Goal: Task Accomplishment & Management: Manage account settings

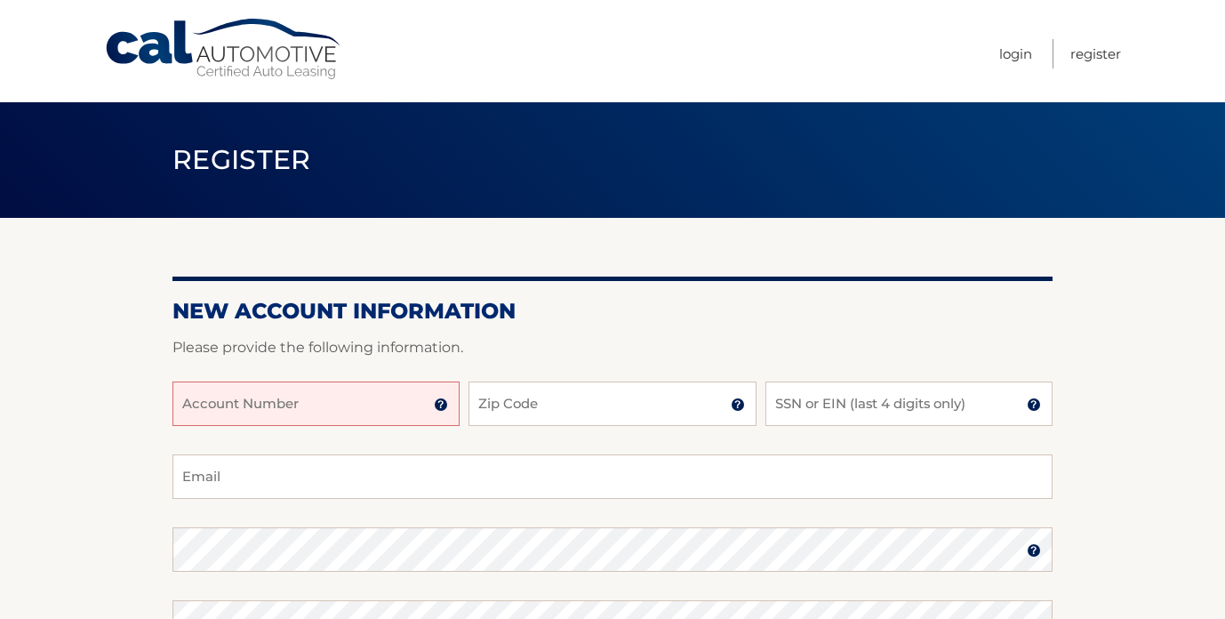
click at [385, 399] on input "Account Number" at bounding box center [315, 403] width 287 height 44
click at [445, 403] on img at bounding box center [441, 404] width 14 height 14
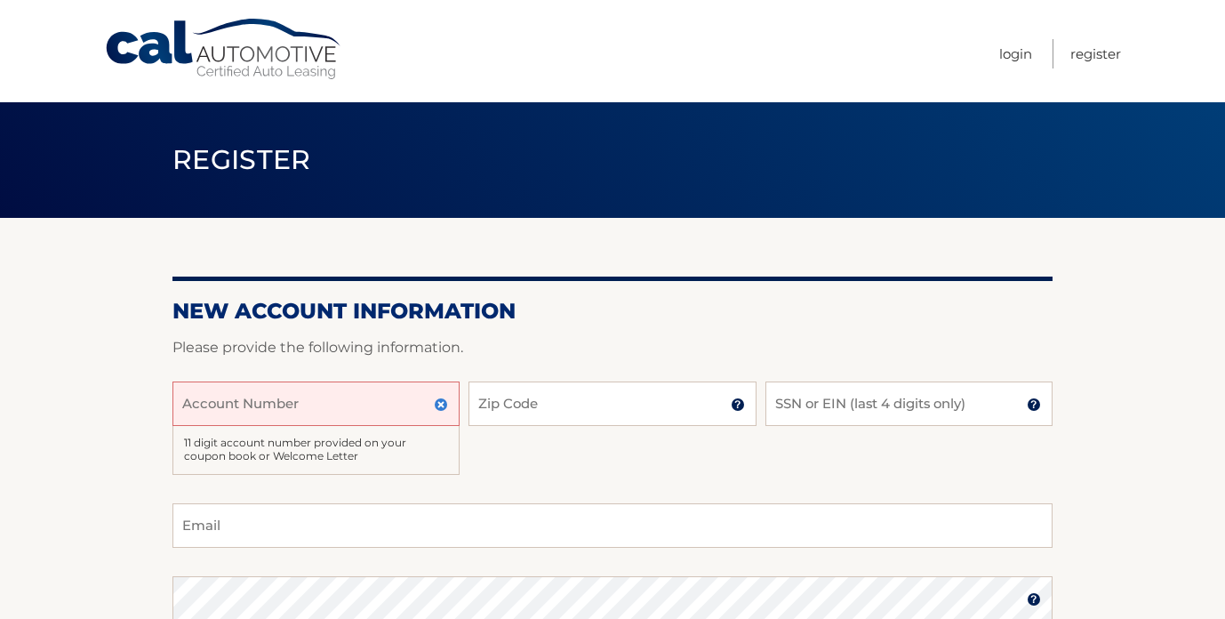
click at [389, 405] on input "Account Number" at bounding box center [315, 403] width 287 height 44
type input "44456016592"
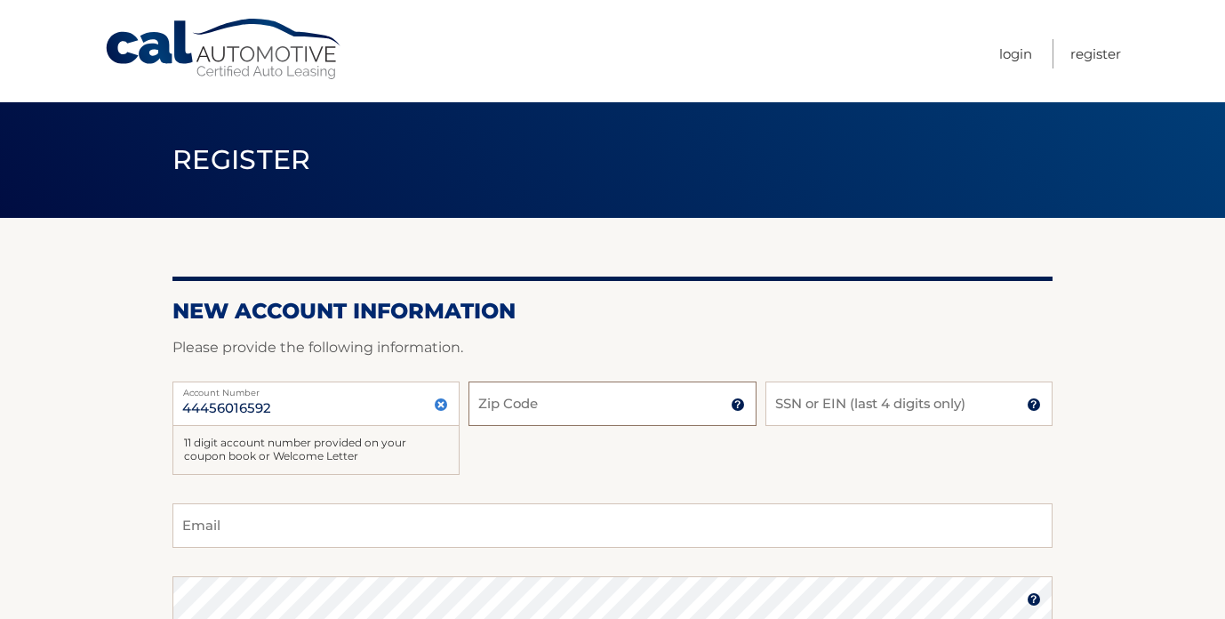
click at [606, 402] on input "Zip Code" at bounding box center [612, 403] width 287 height 44
type input "11746"
type input "del530@gmail.com"
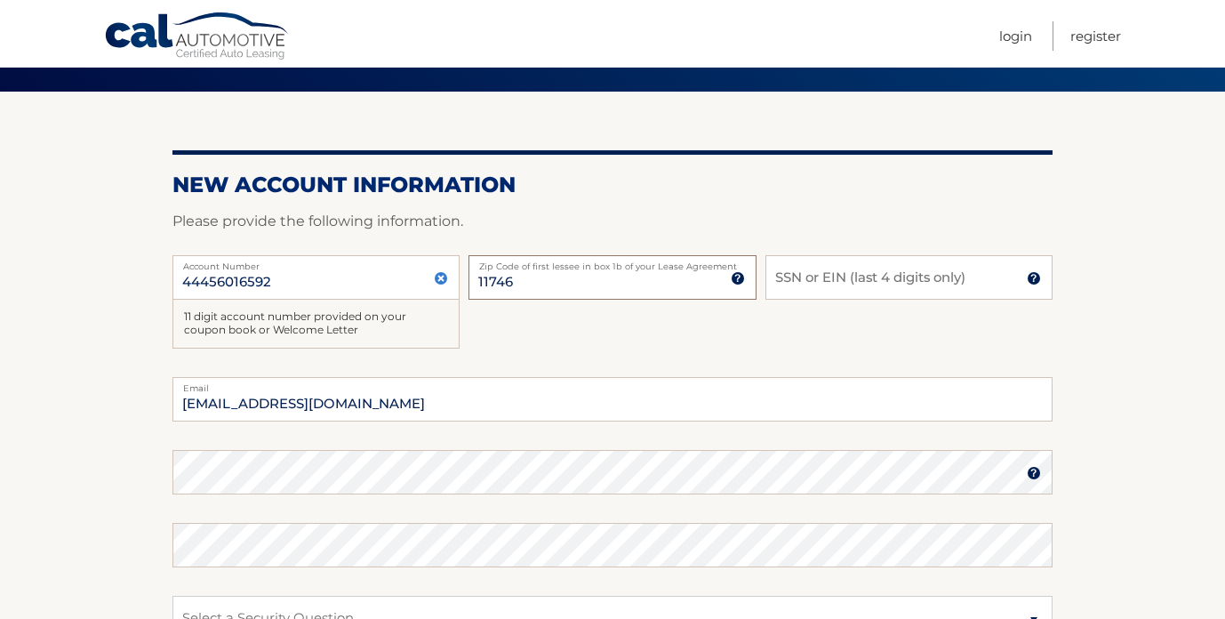
scroll to position [137, 0]
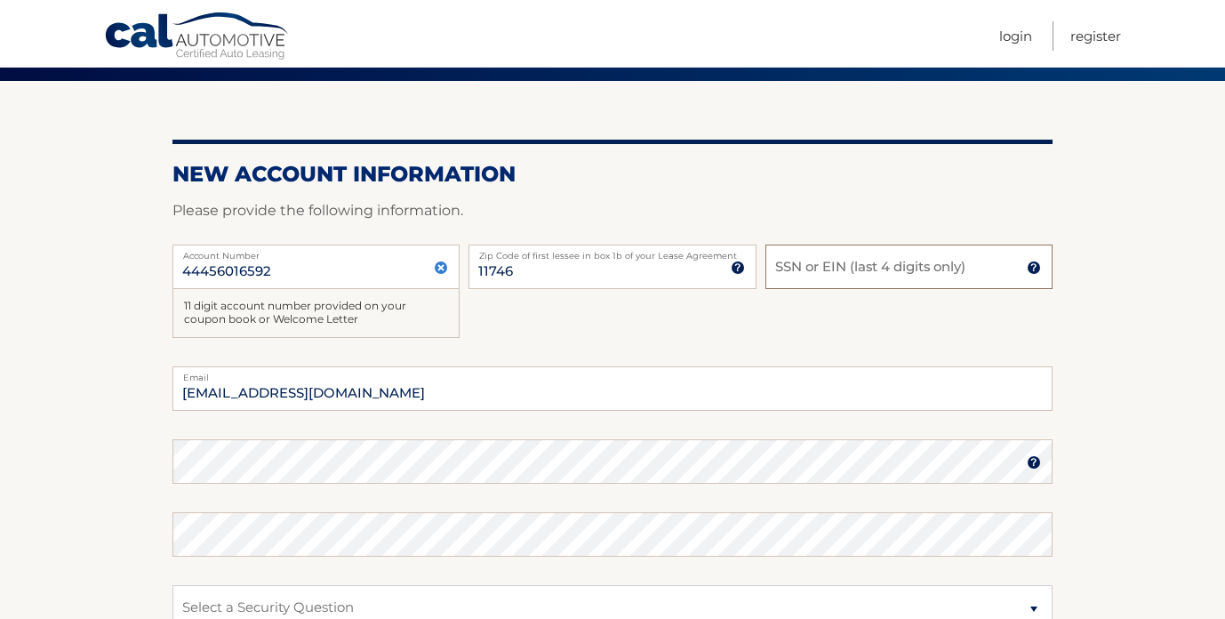
click at [828, 269] on input "SSN or EIN (last 4 digits only)" at bounding box center [909, 267] width 287 height 44
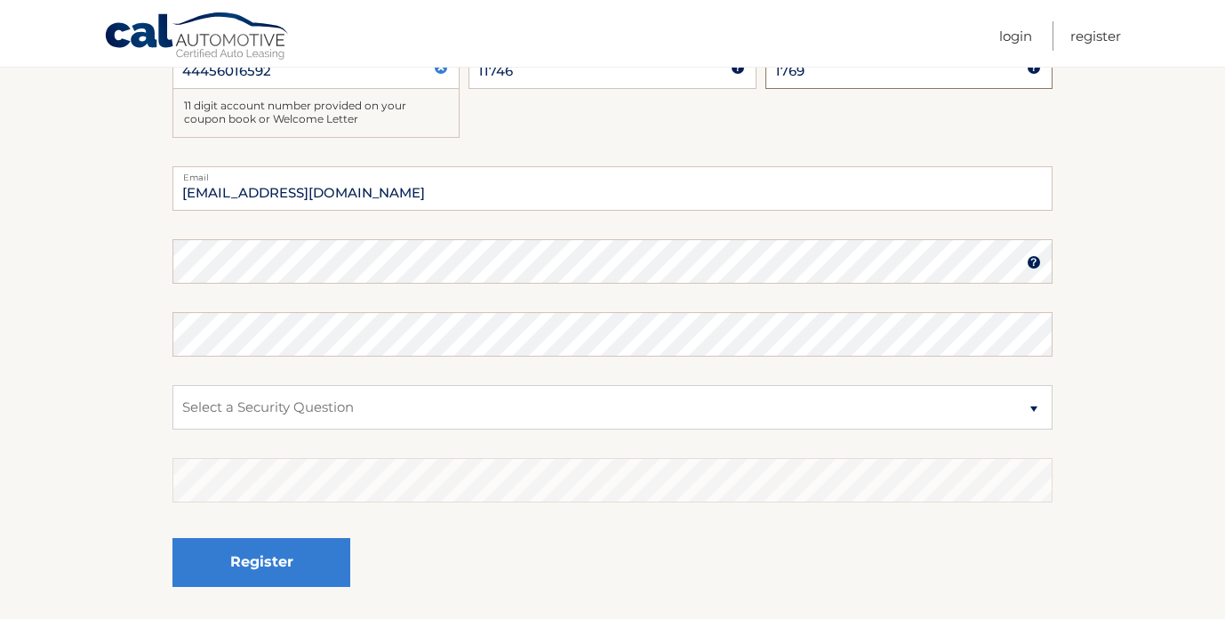
scroll to position [344, 0]
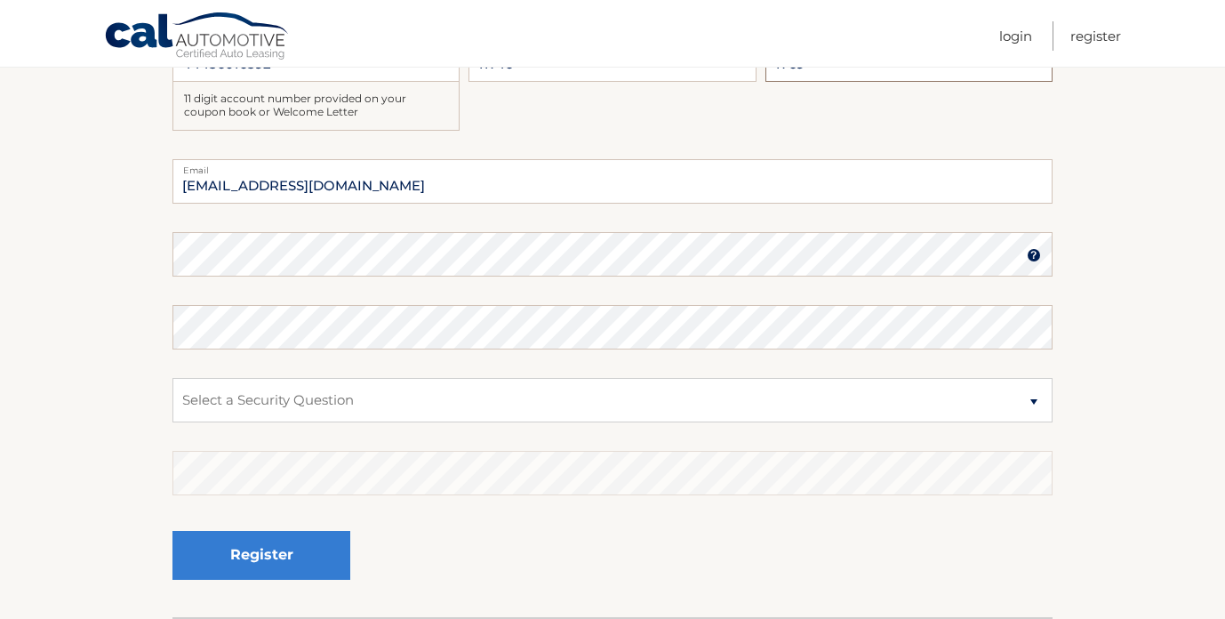
type input "1769"
click at [424, 381] on select "Select a Security Question What was the name of your elementary school? What is…" at bounding box center [612, 400] width 880 height 44
select select "1"
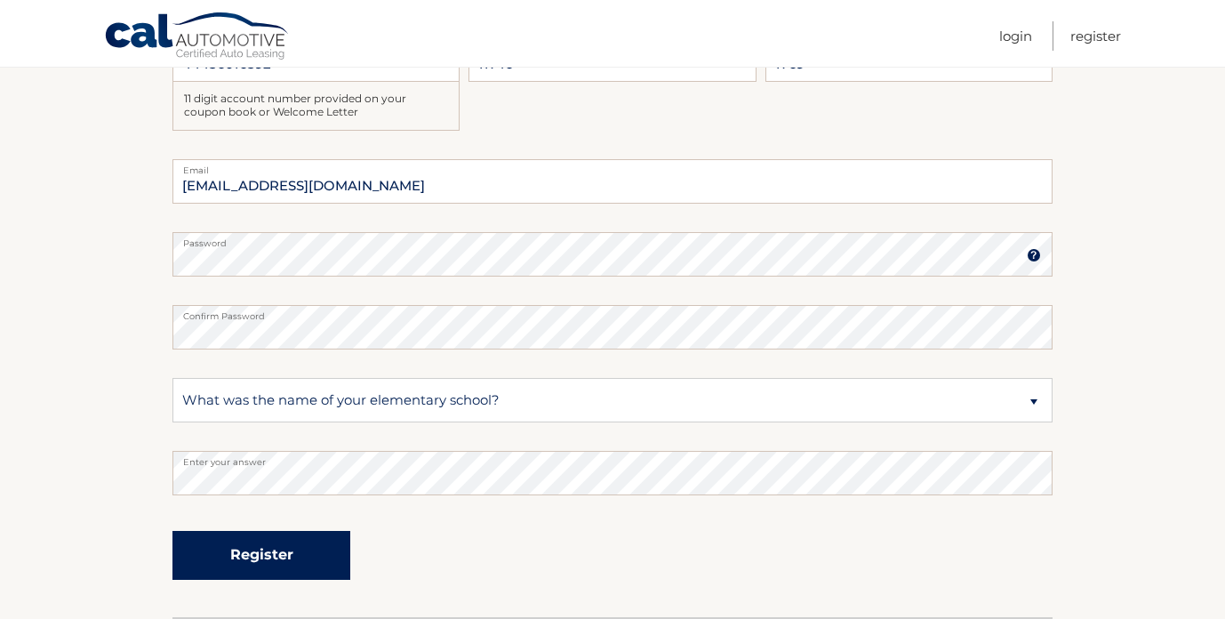
click at [262, 557] on button "Register" at bounding box center [261, 555] width 178 height 49
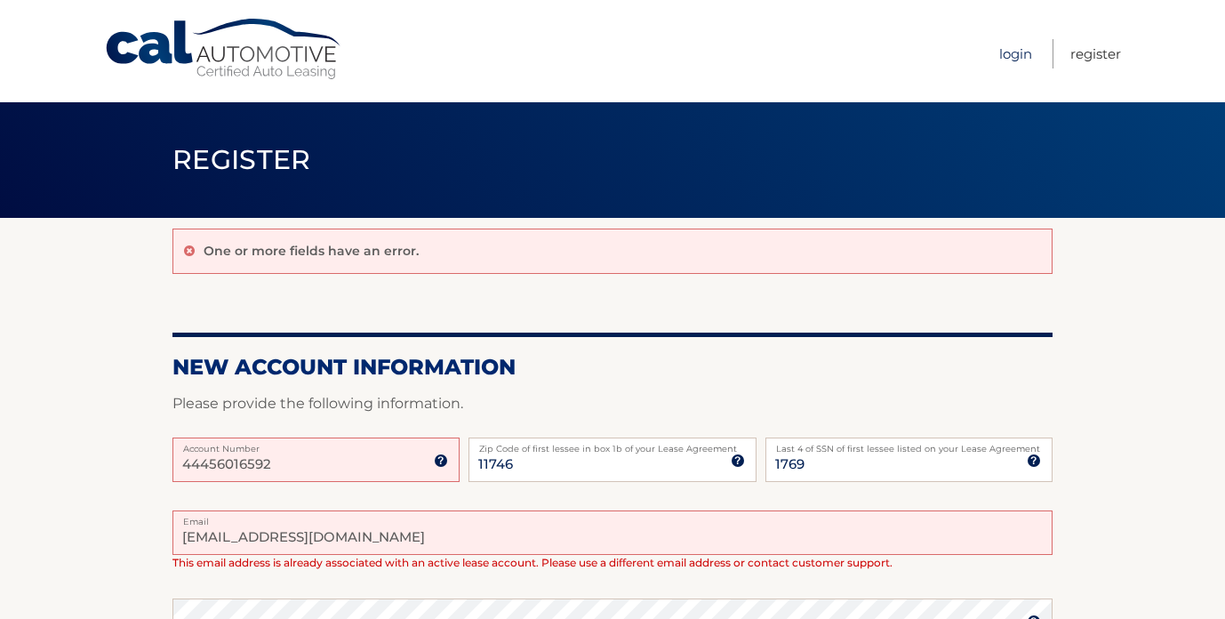
click at [1009, 50] on link "Login" at bounding box center [1015, 53] width 33 height 29
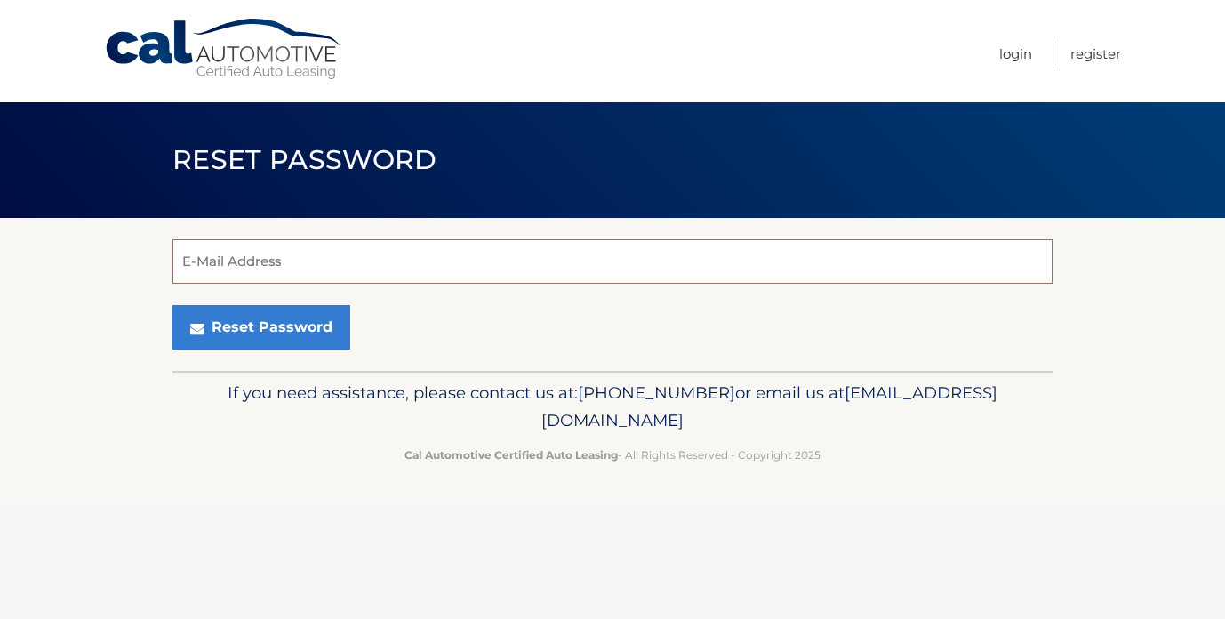
click at [392, 267] on input "E-Mail Address" at bounding box center [612, 261] width 880 height 44
type input "[EMAIL_ADDRESS][DOMAIN_NAME]"
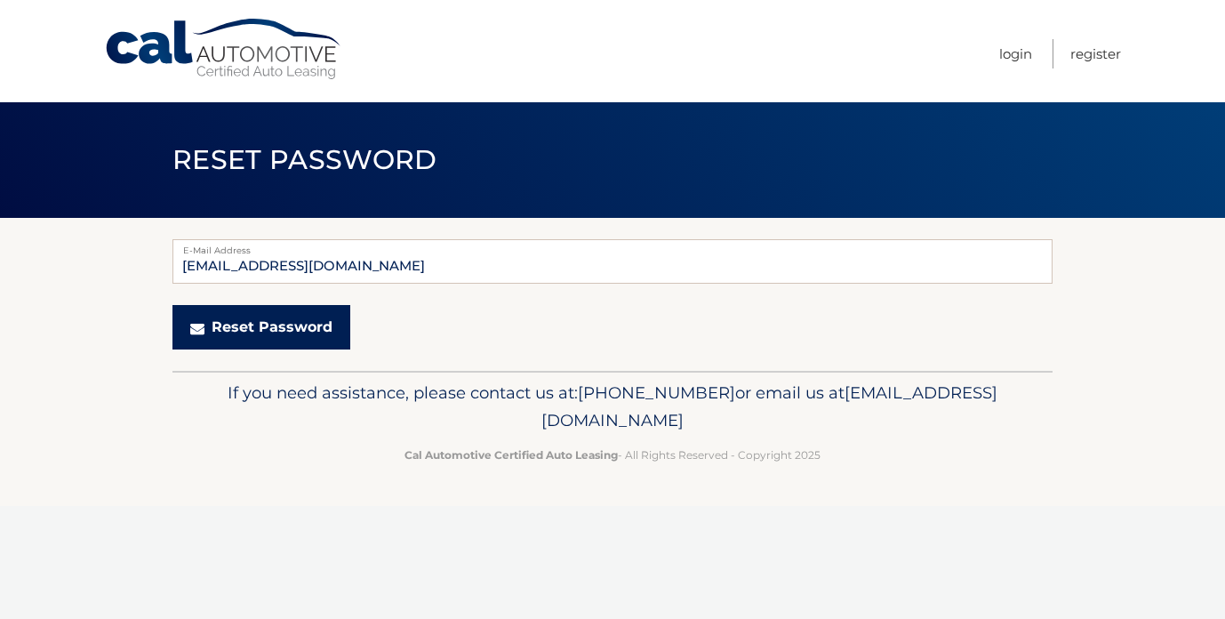
click at [300, 326] on button "Reset Password" at bounding box center [261, 327] width 178 height 44
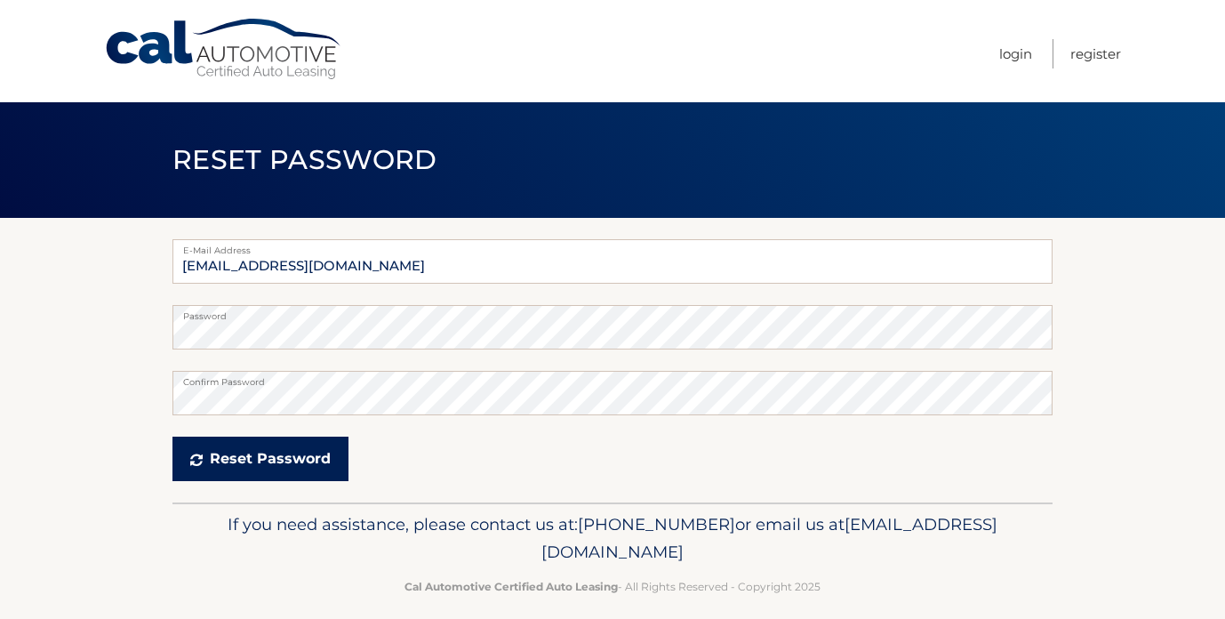
click at [300, 463] on button "Reset Password" at bounding box center [260, 459] width 176 height 44
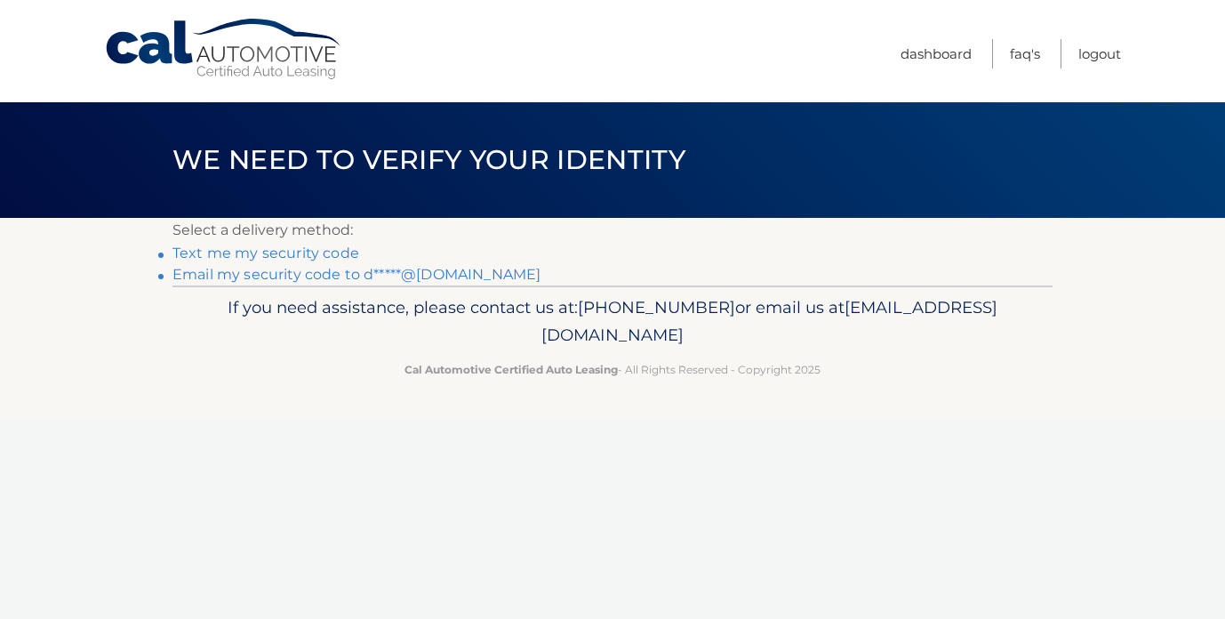
click at [329, 257] on link "Text me my security code" at bounding box center [265, 253] width 187 height 17
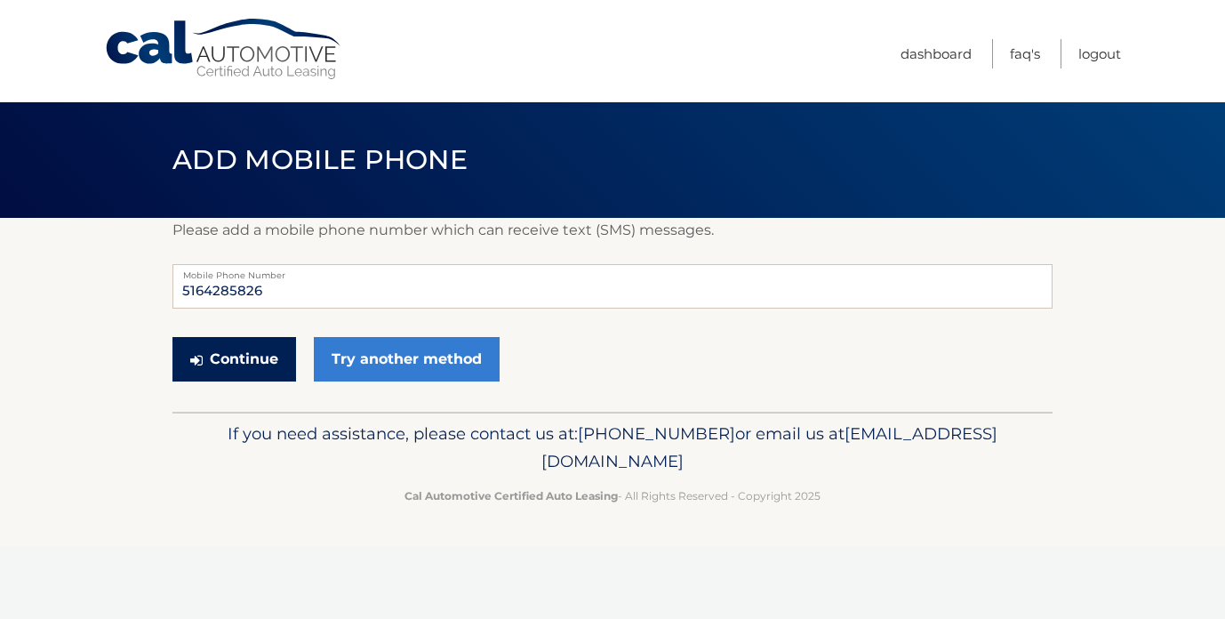
click at [243, 366] on button "Continue" at bounding box center [234, 359] width 124 height 44
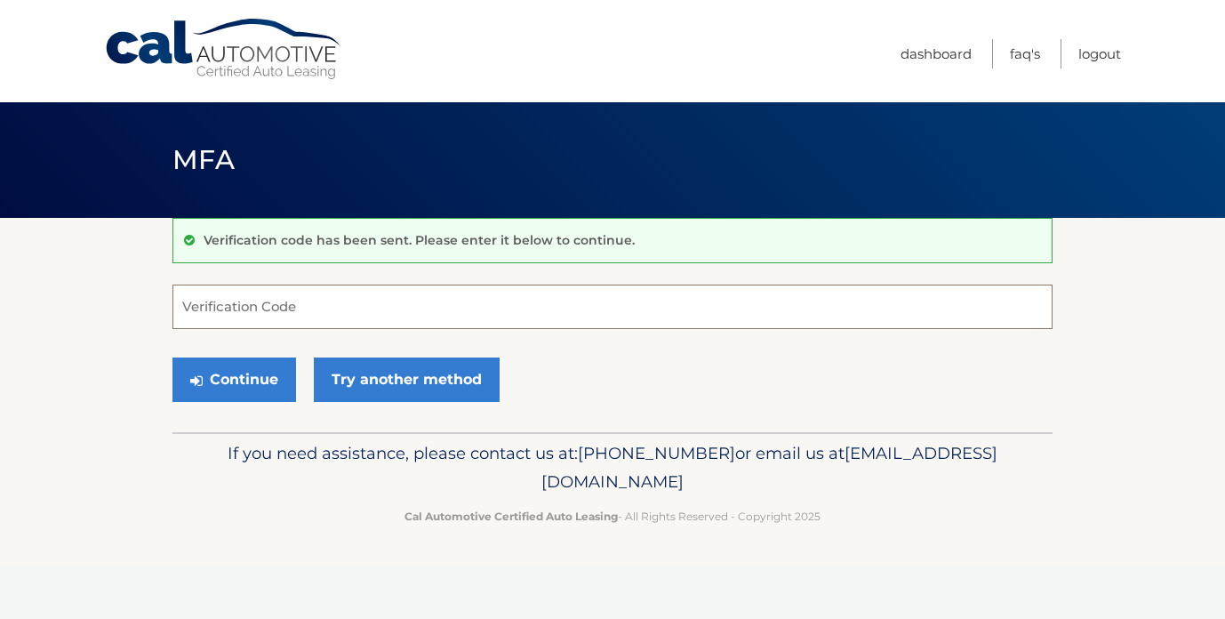
click at [261, 316] on input "Verification Code" at bounding box center [612, 307] width 880 height 44
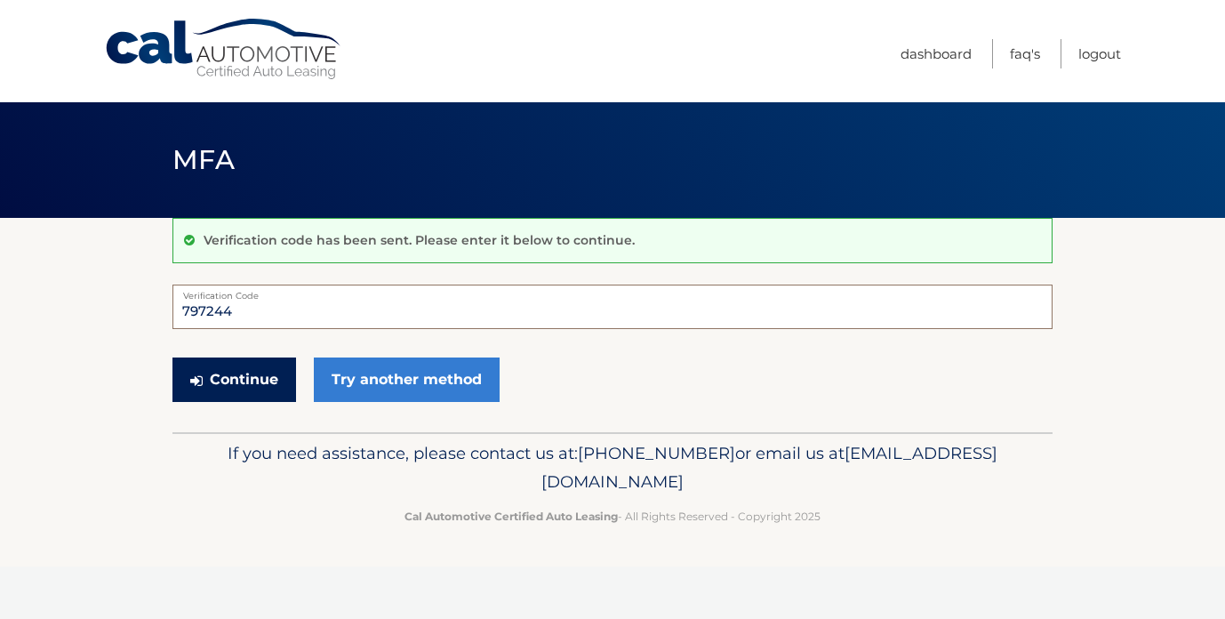
type input "797244"
click at [223, 375] on button "Continue" at bounding box center [234, 379] width 124 height 44
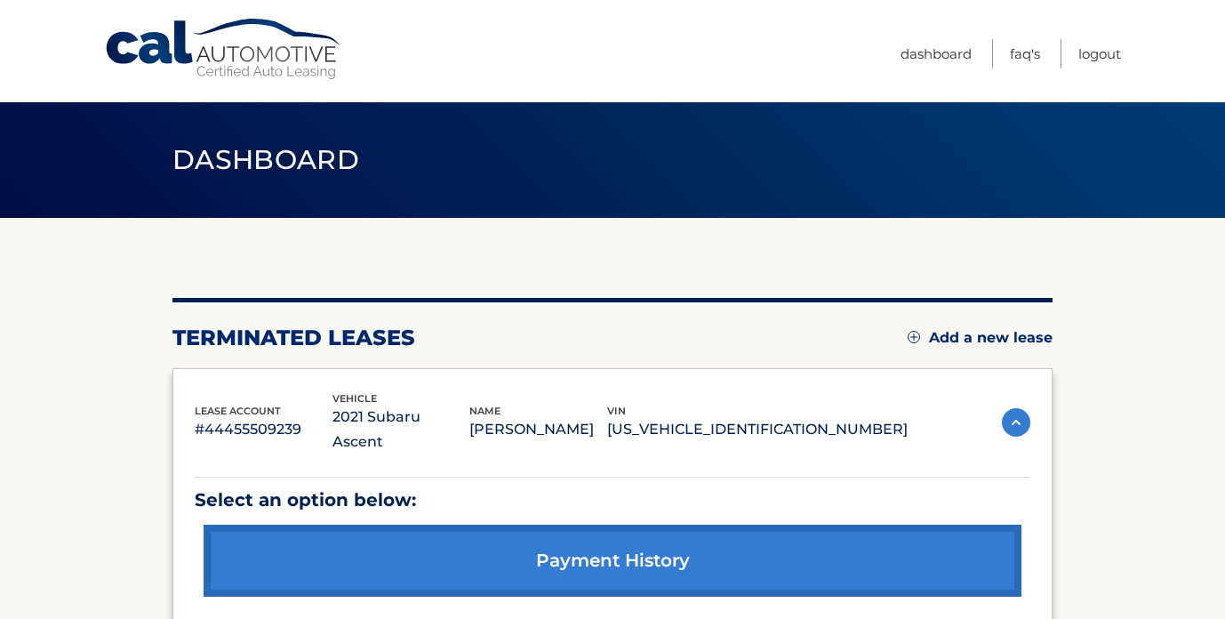
click at [934, 333] on link "Add a new lease" at bounding box center [980, 338] width 145 height 18
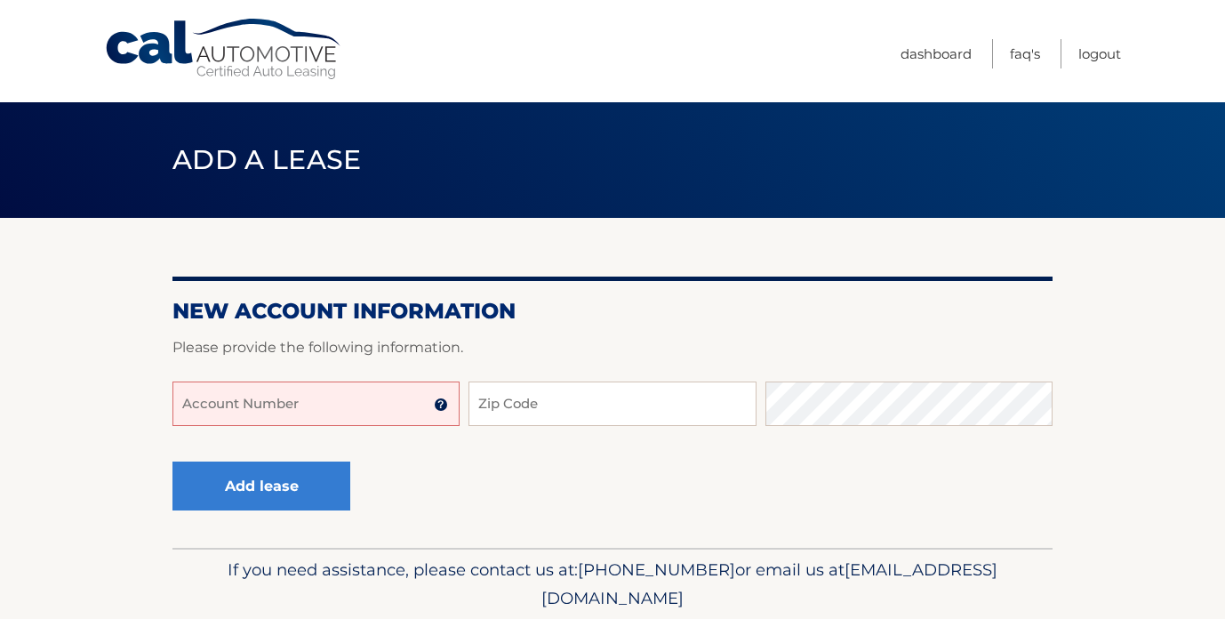
scroll to position [64, 0]
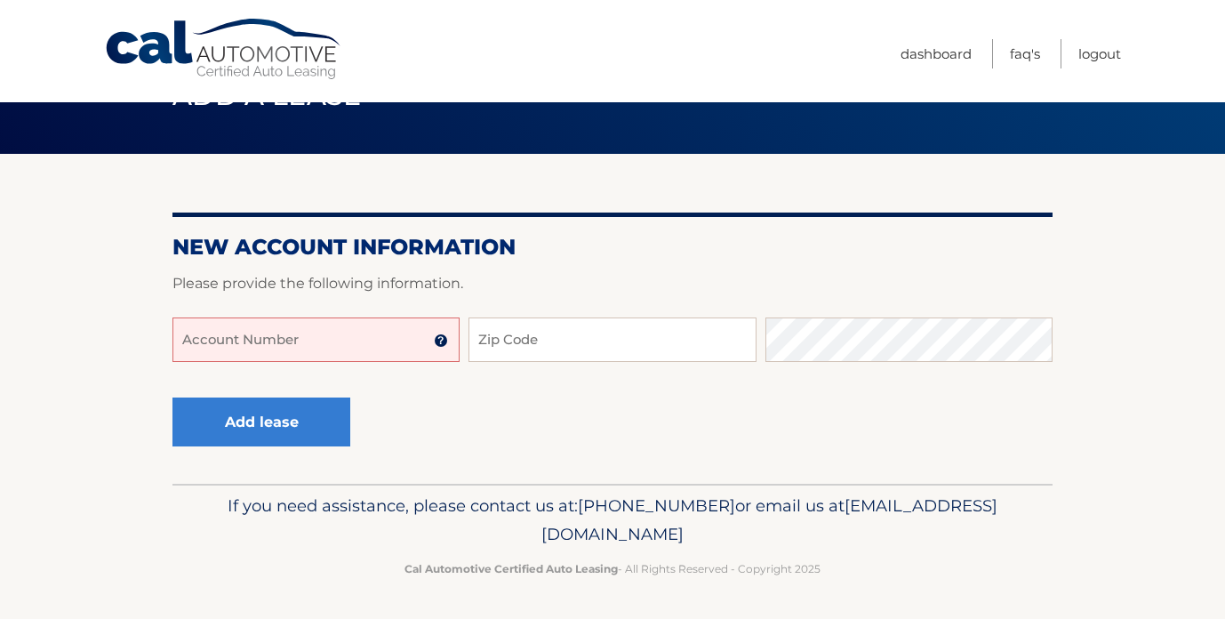
click at [359, 333] on input "Account Number" at bounding box center [315, 339] width 287 height 44
type input "44456016592"
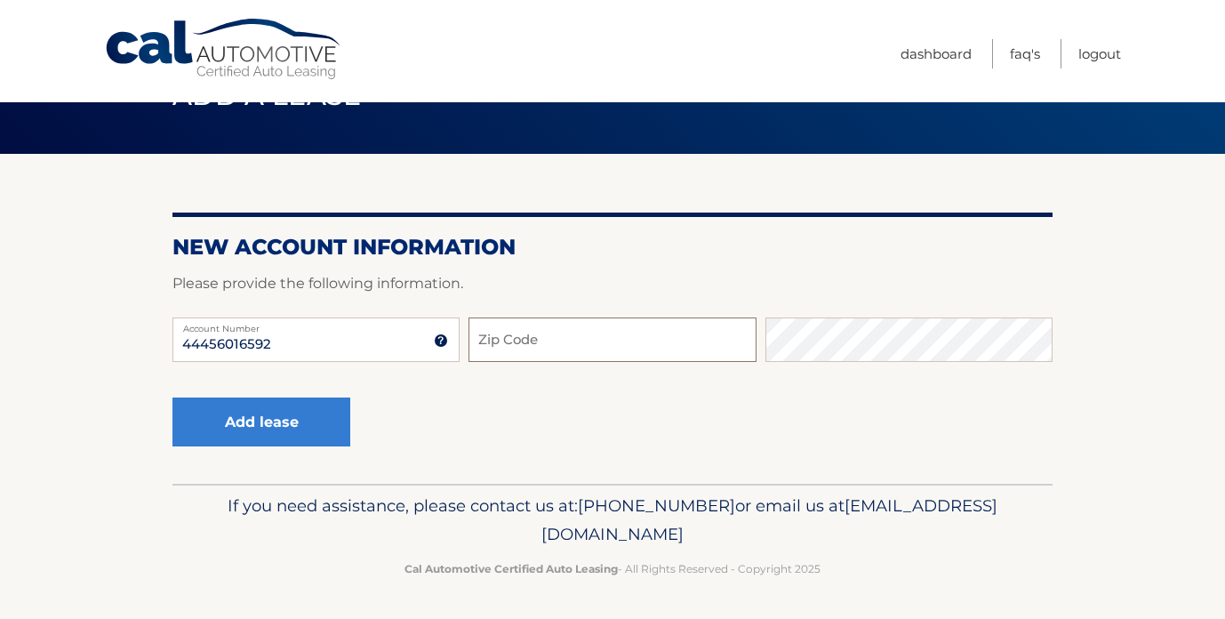
click at [575, 342] on input "Zip Code" at bounding box center [612, 339] width 287 height 44
type input "11746"
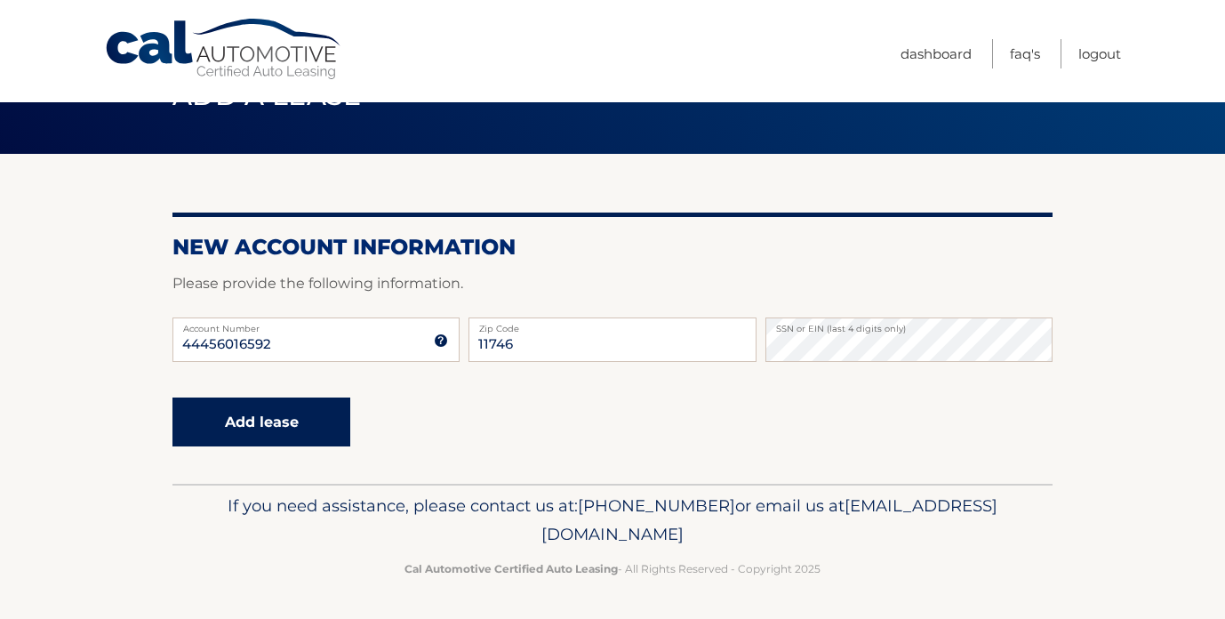
click at [268, 433] on button "Add lease" at bounding box center [261, 421] width 178 height 49
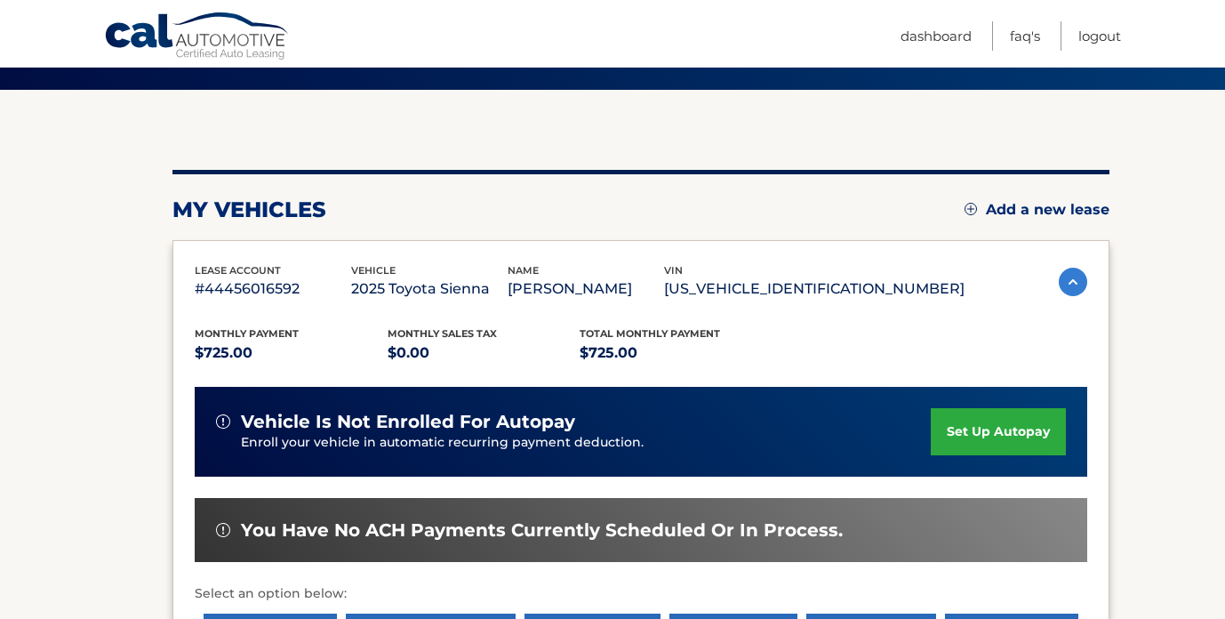
scroll to position [178, 0]
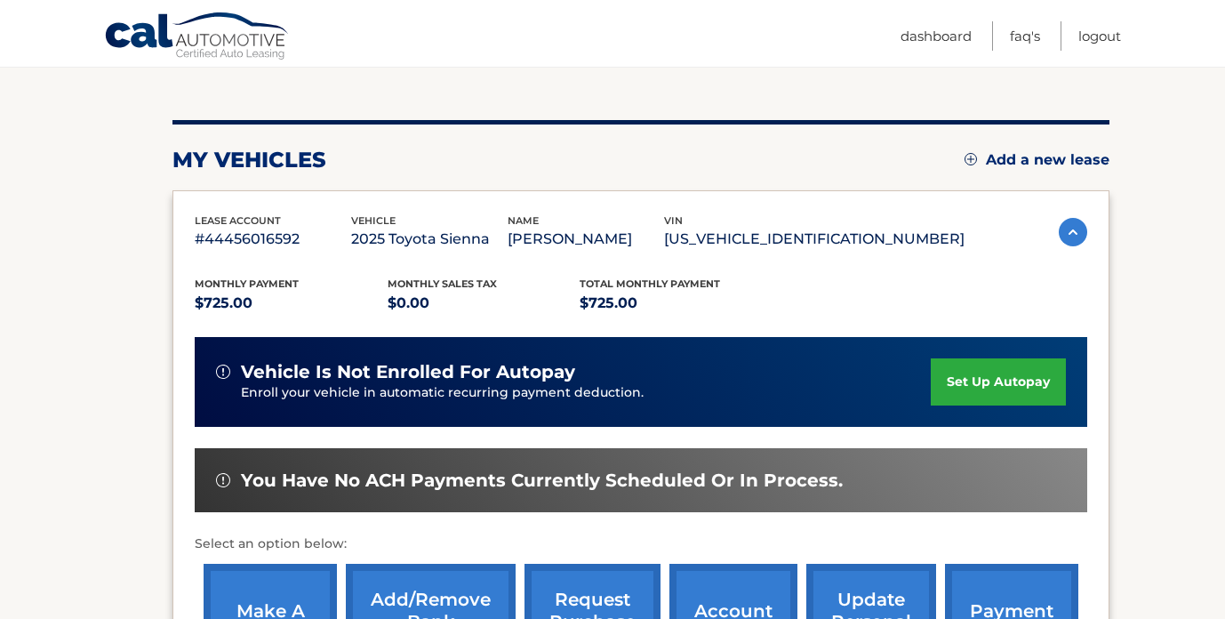
click at [1014, 386] on link "set up autopay" at bounding box center [998, 381] width 135 height 47
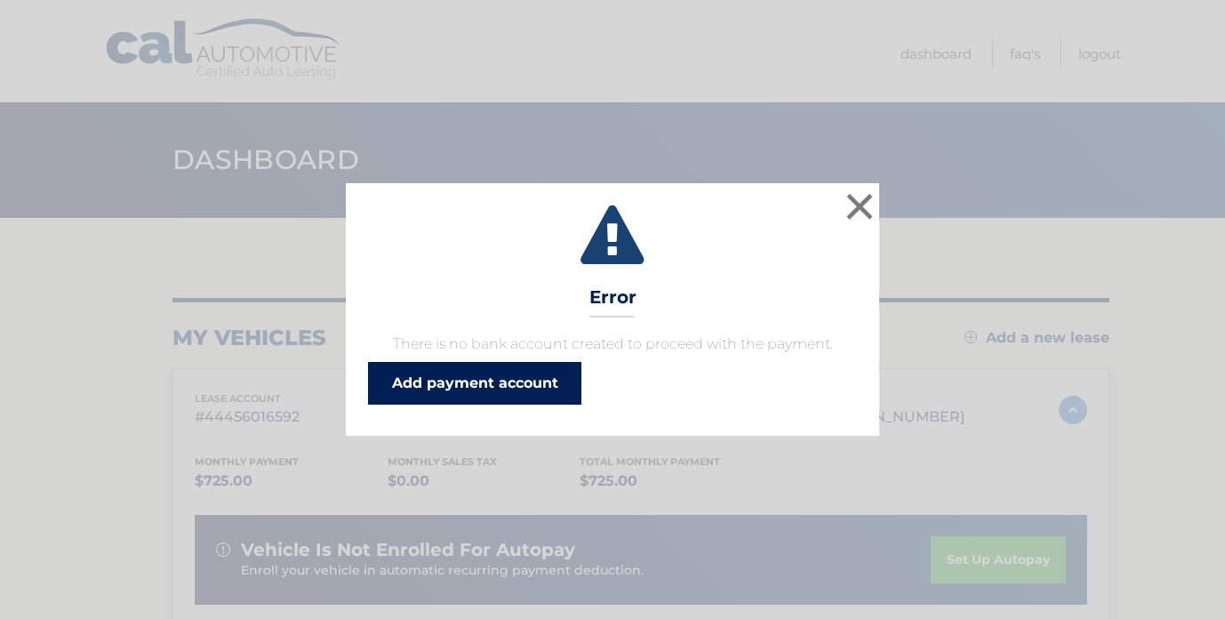
click at [530, 385] on link "Add payment account" at bounding box center [474, 383] width 213 height 43
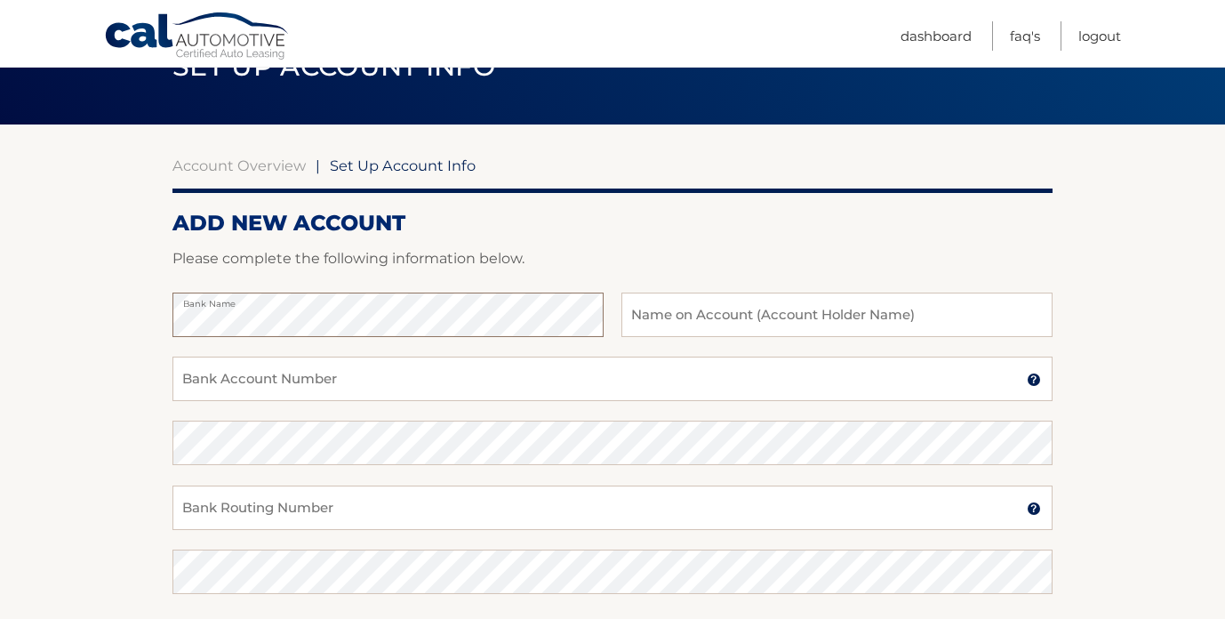
scroll to position [95, 0]
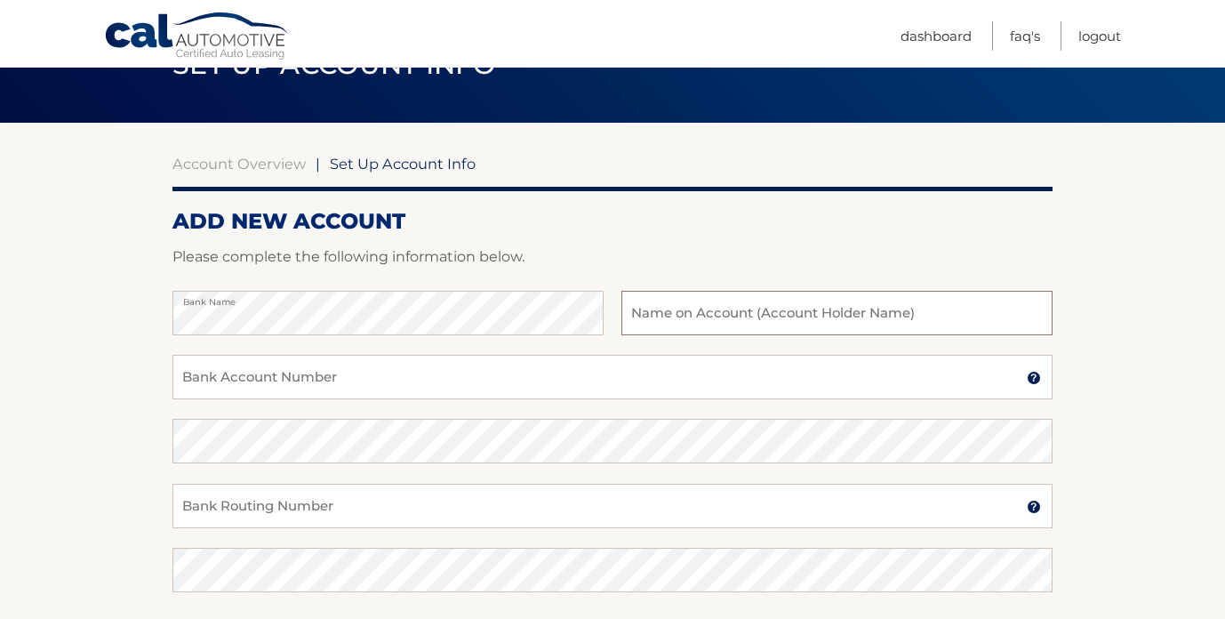
click at [658, 313] on input "text" at bounding box center [836, 313] width 431 height 44
type input "[PERSON_NAME]"
click at [535, 390] on input "Bank Account Number" at bounding box center [612, 377] width 880 height 44
type input "004838616688"
click at [256, 501] on input "Bank Routing Number" at bounding box center [612, 506] width 880 height 44
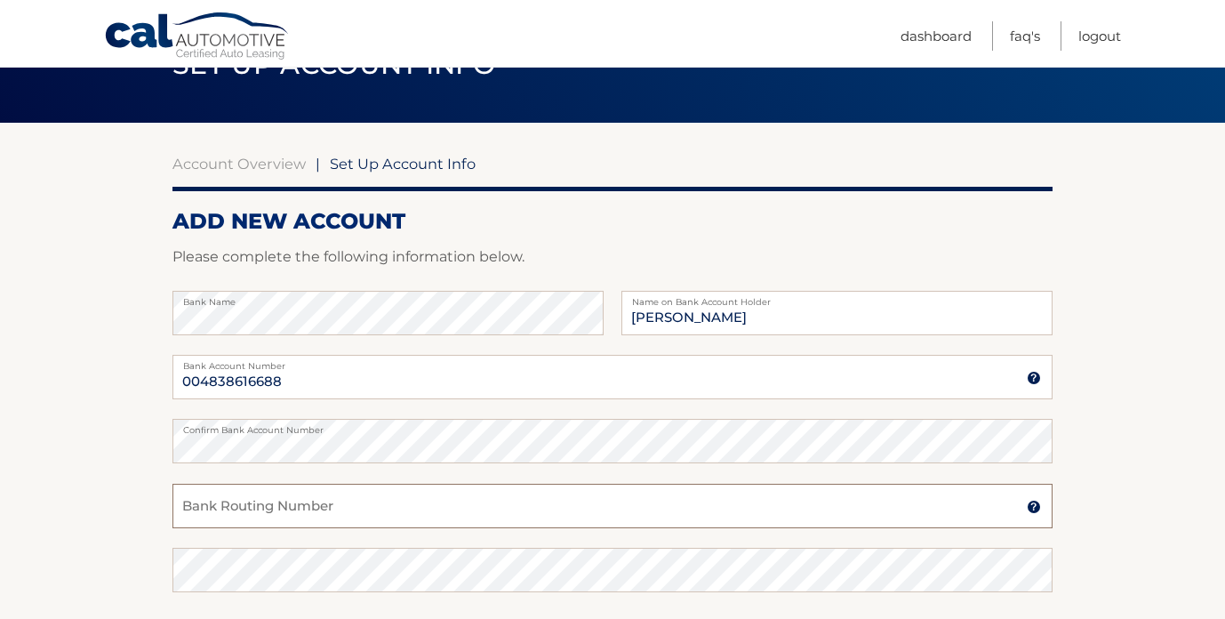
type input "021000322"
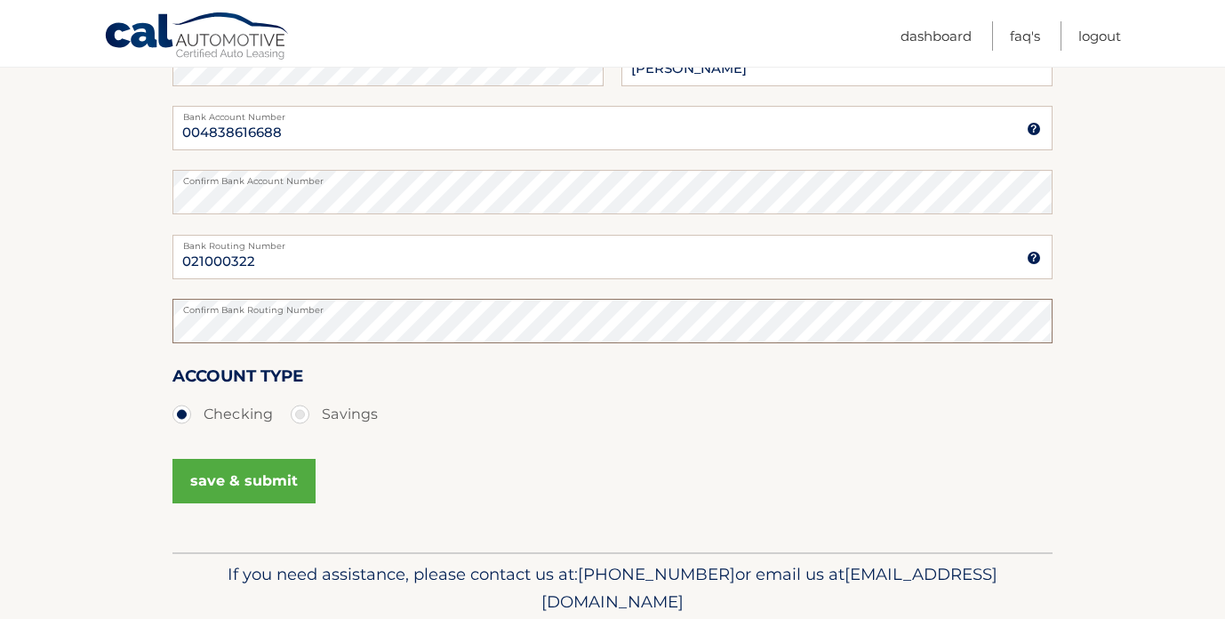
scroll to position [355, 0]
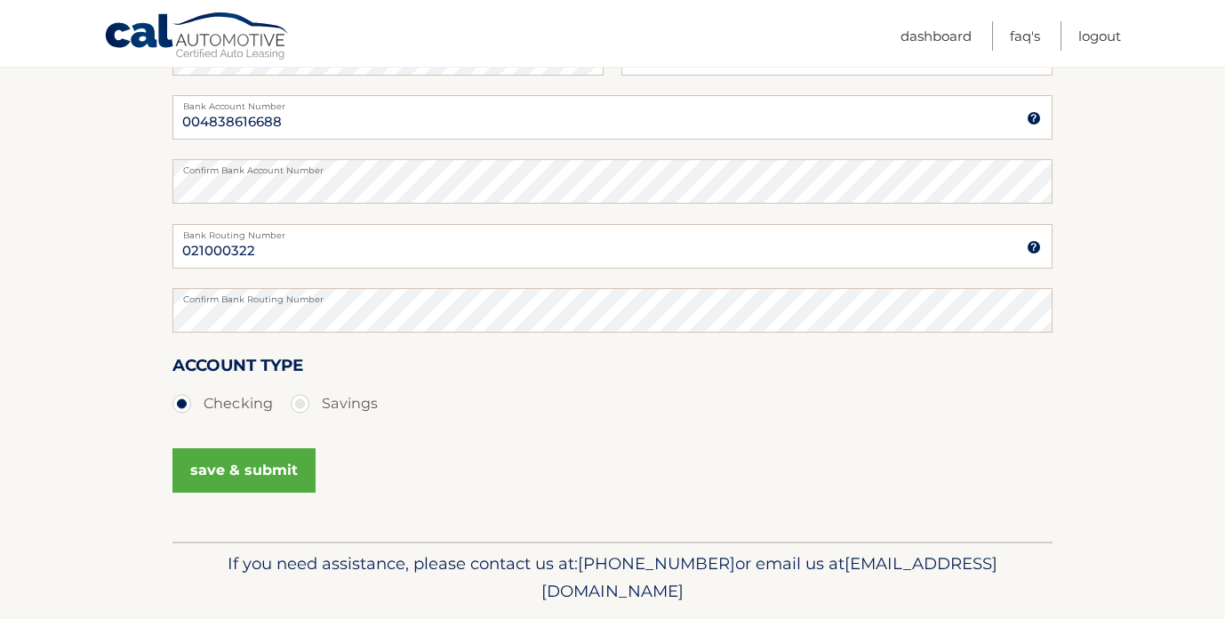
click at [232, 469] on button "save & submit" at bounding box center [243, 470] width 143 height 44
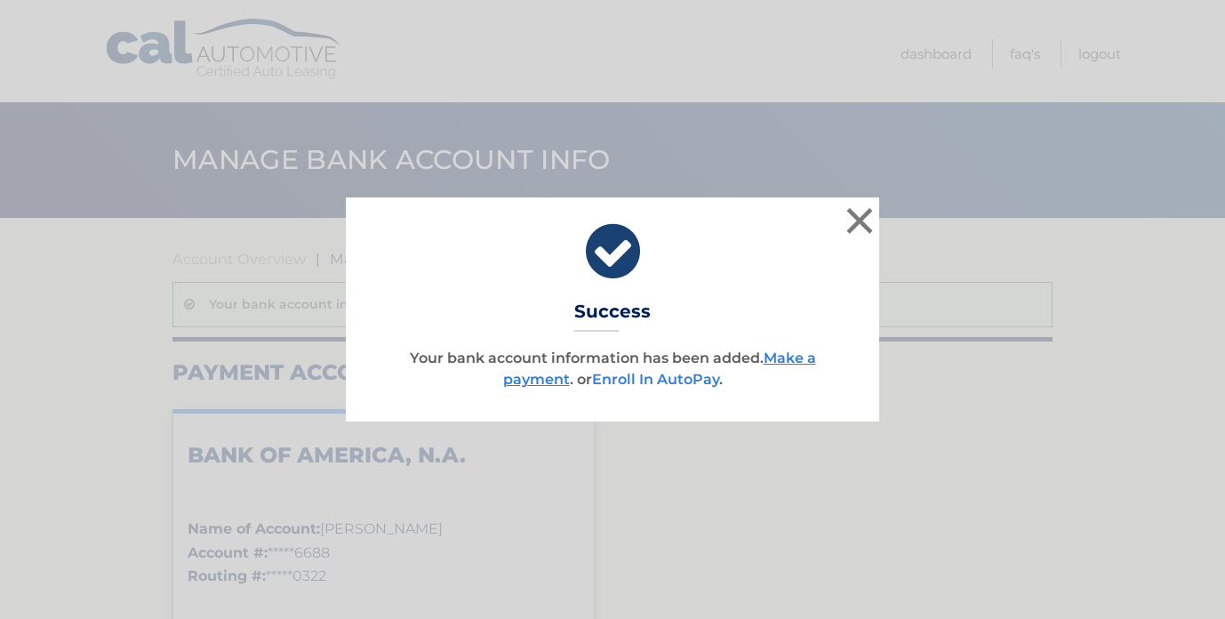
click at [672, 379] on link "Enroll In AutoPay" at bounding box center [655, 379] width 127 height 17
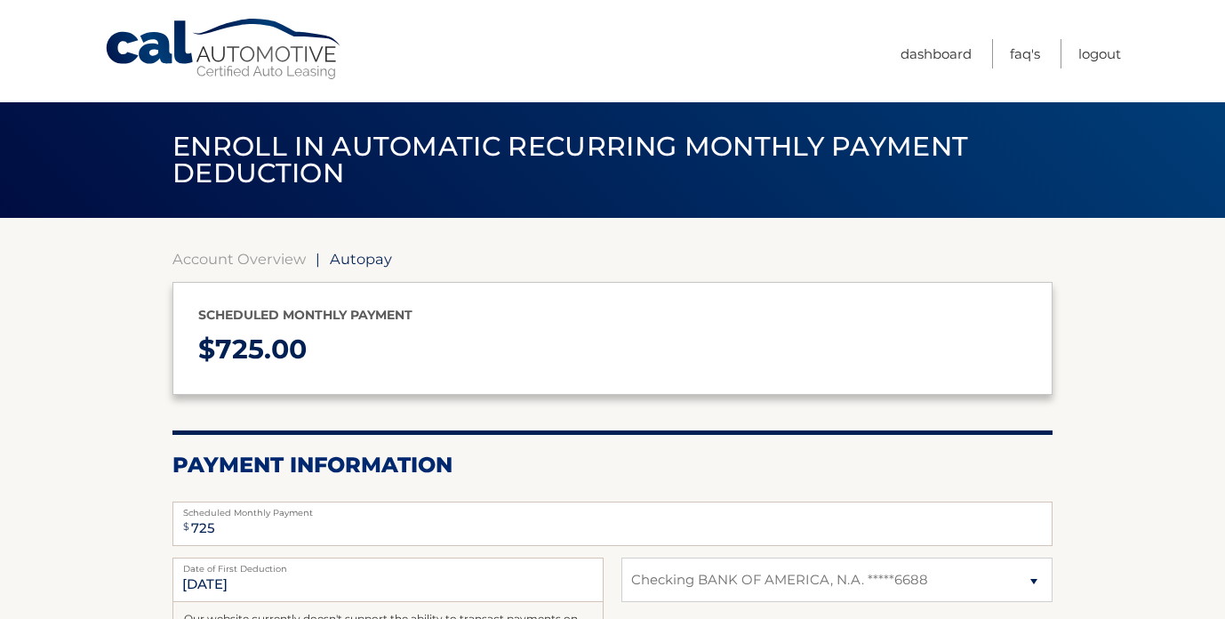
select select "ODg4MzRmOTMtNDU0NS00ZGYwLWE2ZmMtMjZkMjRlMjM1OTVm"
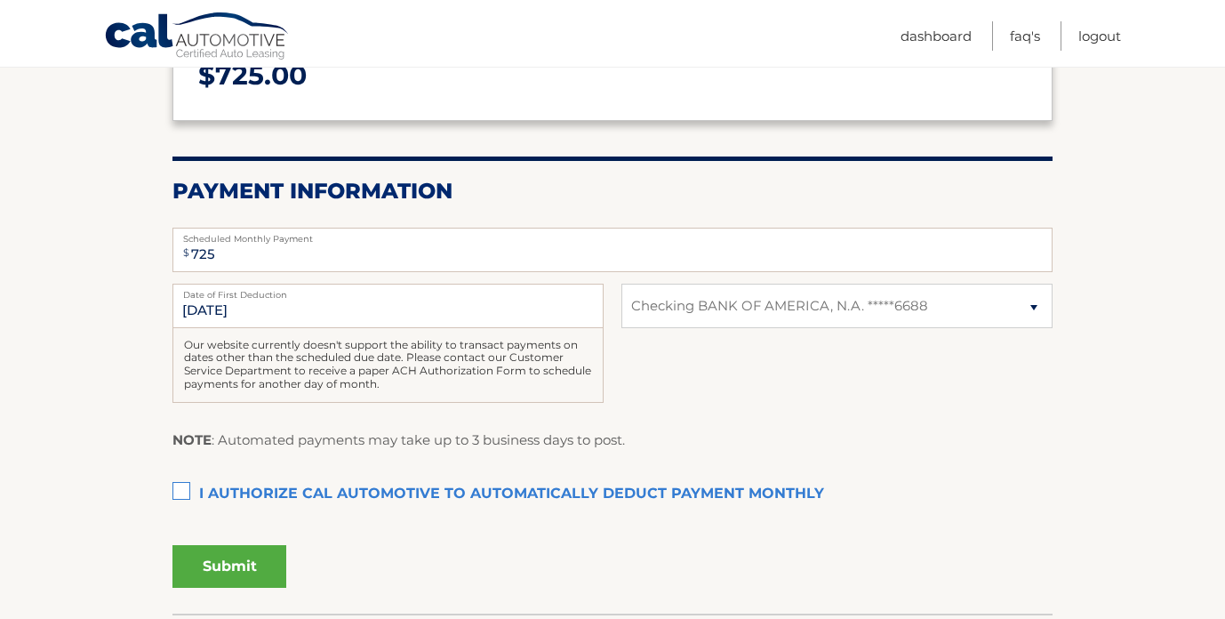
scroll to position [294, 0]
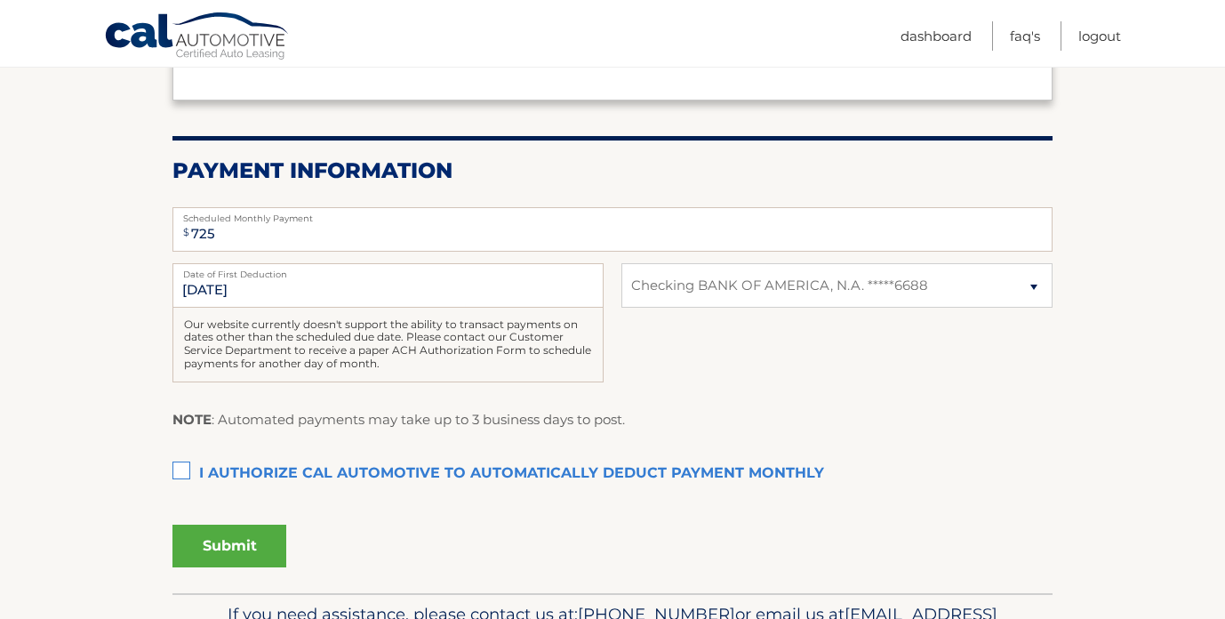
click at [186, 467] on label "I authorize cal automotive to automatically deduct payment monthly This checkbo…" at bounding box center [612, 474] width 880 height 36
click at [0, 0] on input "I authorize cal automotive to automatically deduct payment monthly This checkbo…" at bounding box center [0, 0] width 0 height 0
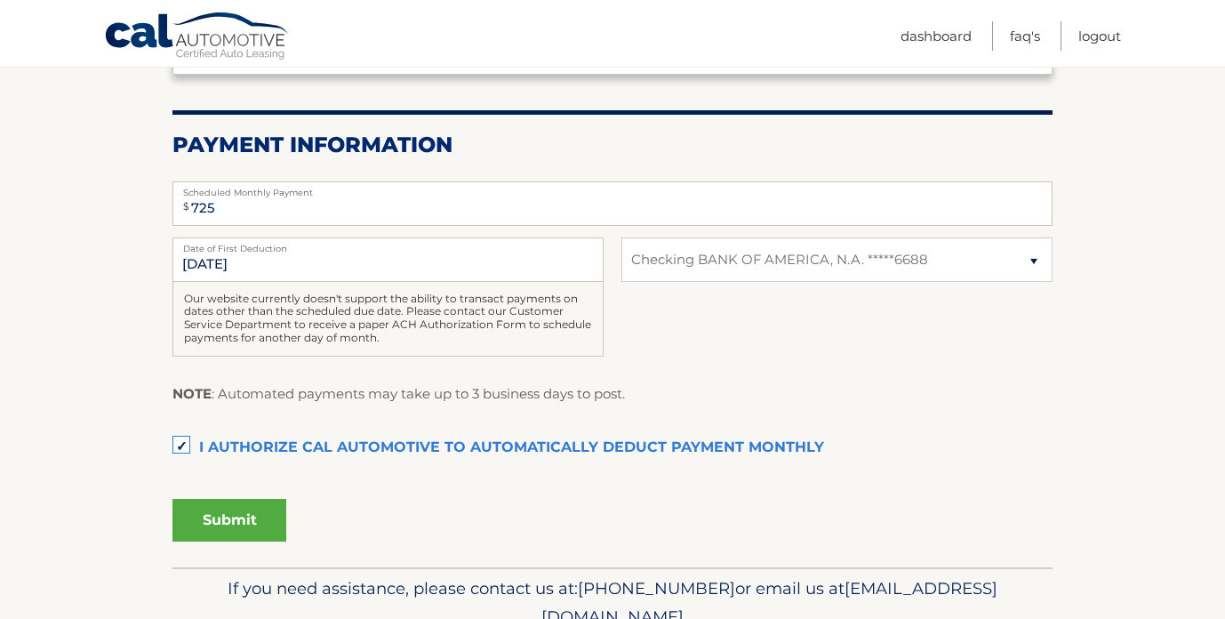
scroll to position [329, 0]
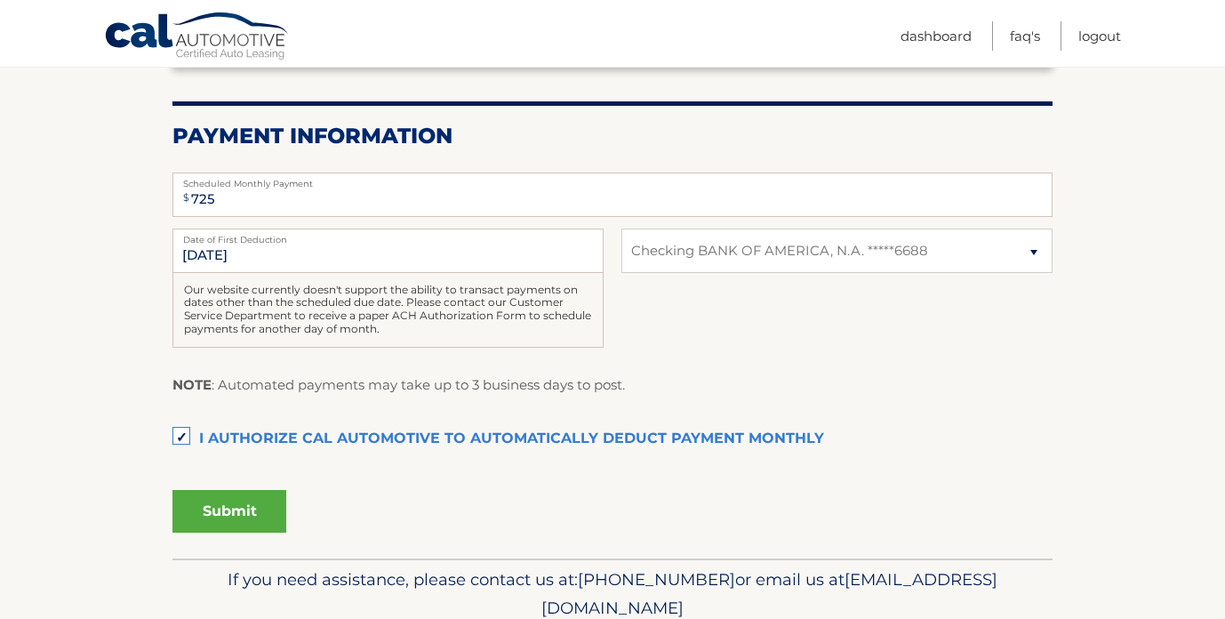
click at [257, 515] on button "Submit" at bounding box center [229, 511] width 114 height 43
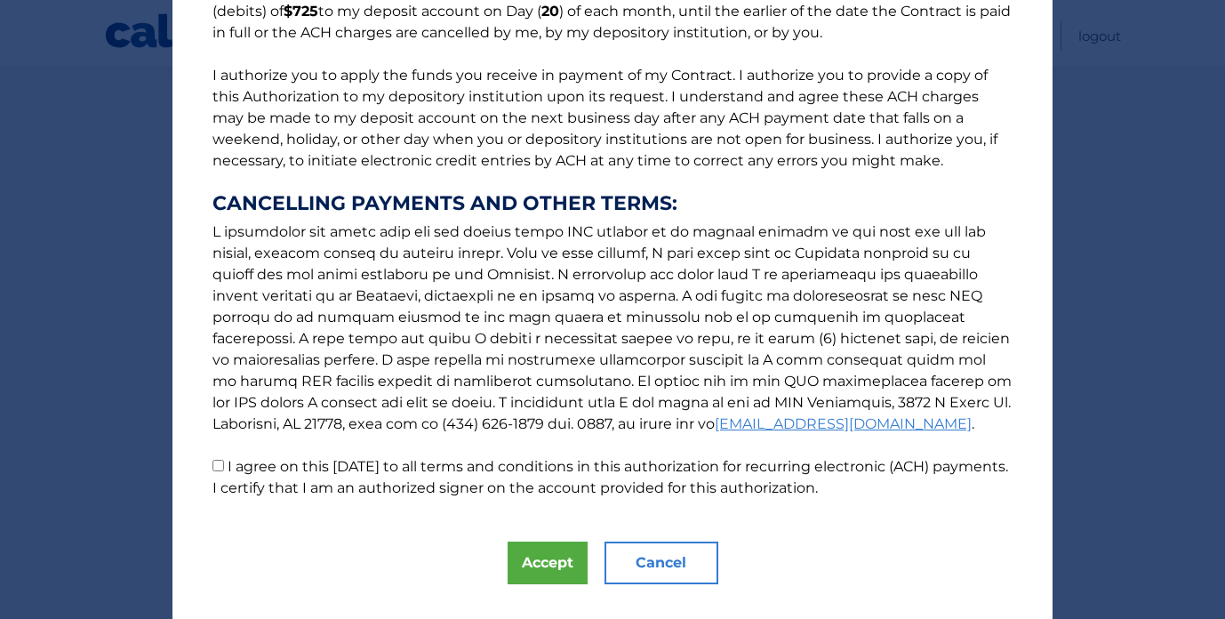
scroll to position [188, 0]
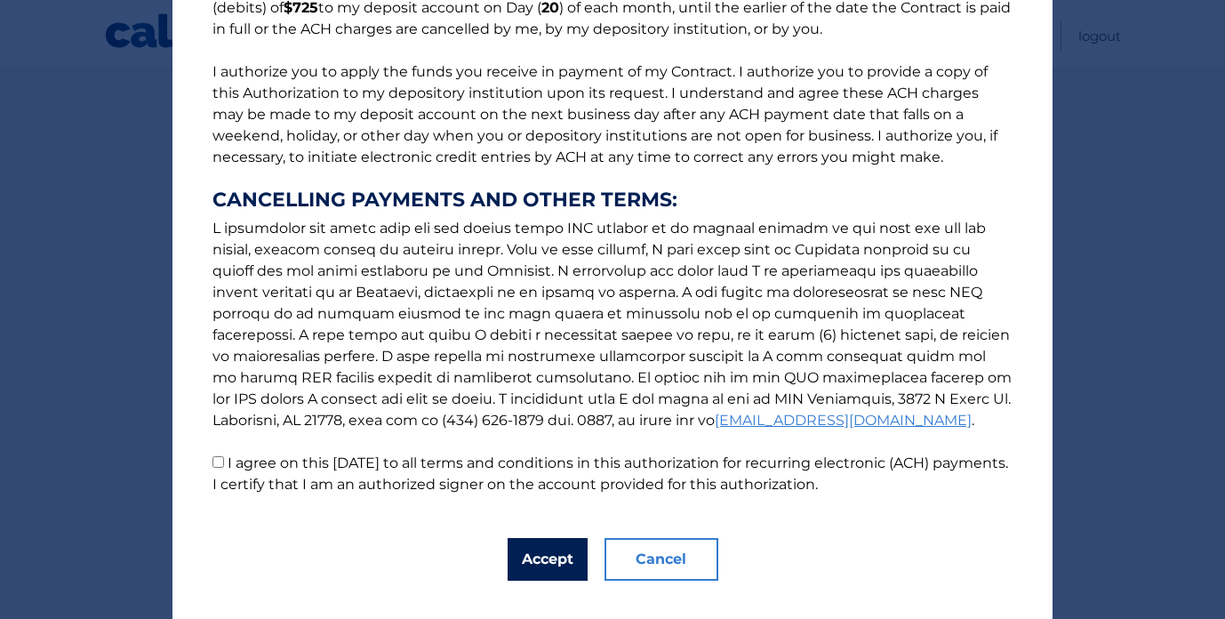
click at [562, 558] on button "Accept" at bounding box center [548, 559] width 80 height 43
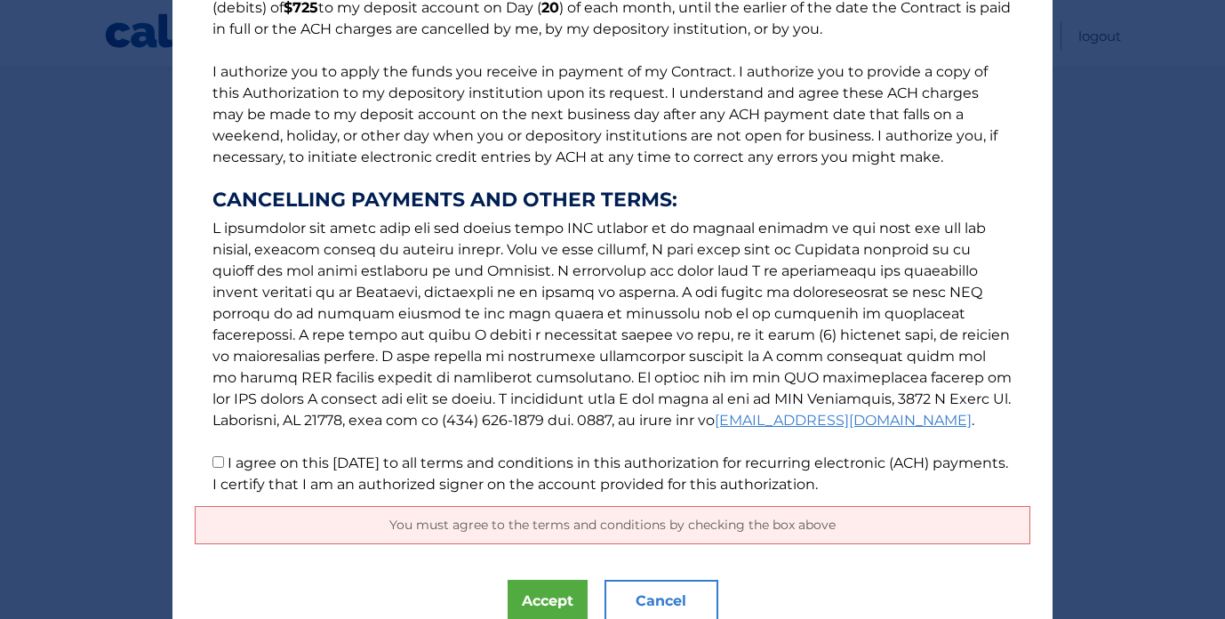
click at [216, 464] on input "I agree on this [DATE] to all terms and conditions in this authorization for re…" at bounding box center [219, 462] width 12 height 12
checkbox input "true"
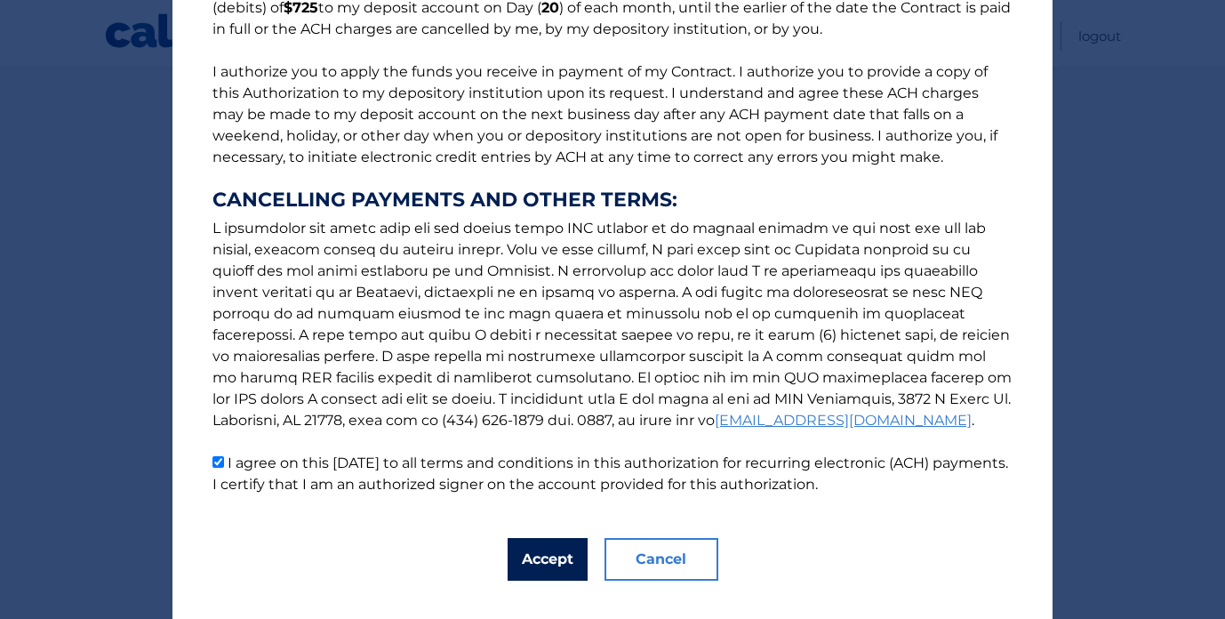
click at [547, 560] on button "Accept" at bounding box center [548, 559] width 80 height 43
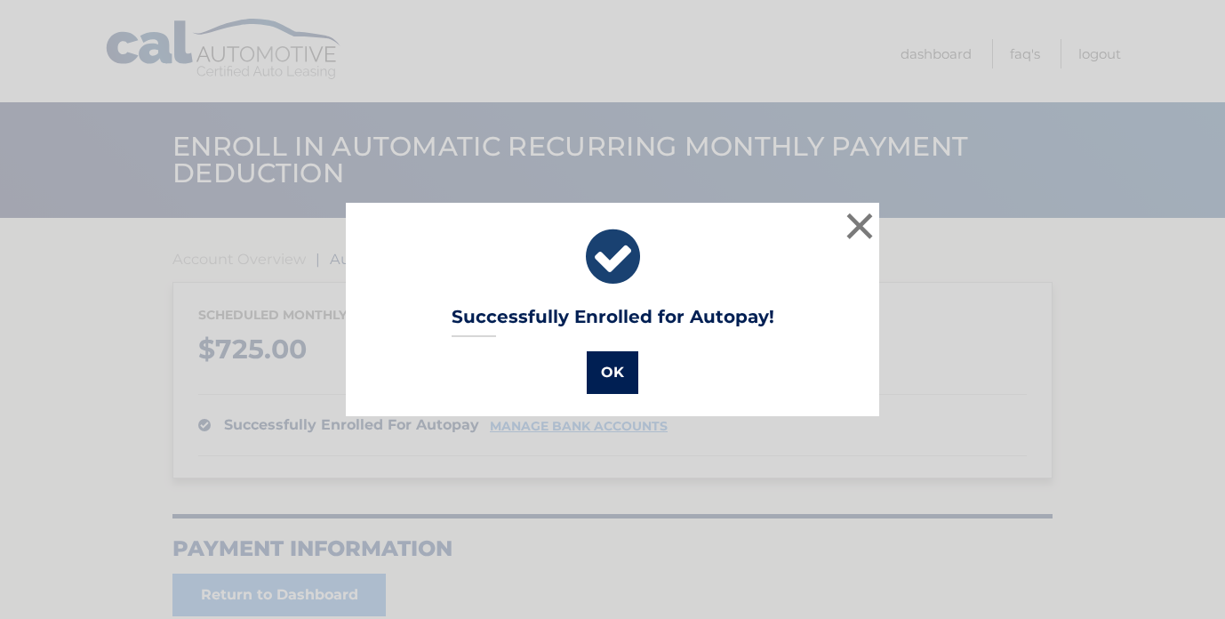
click at [630, 355] on button "OK" at bounding box center [613, 372] width 52 height 43
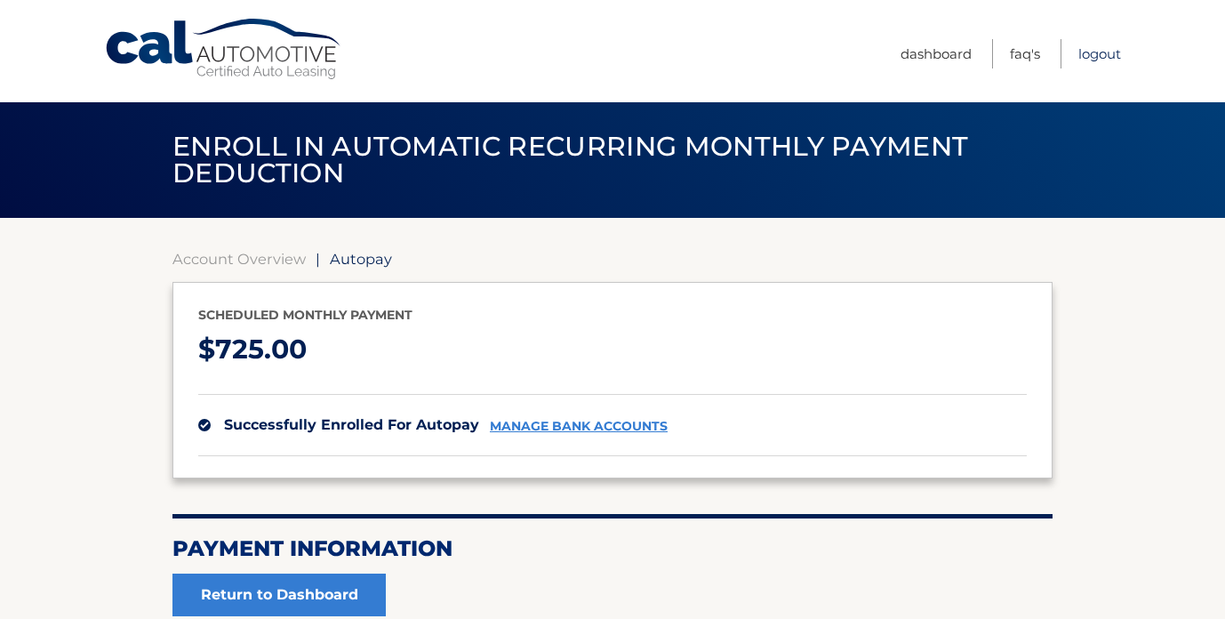
click at [1100, 48] on link "Logout" at bounding box center [1100, 53] width 43 height 29
